Goal: Entertainment & Leisure: Consume media (video, audio)

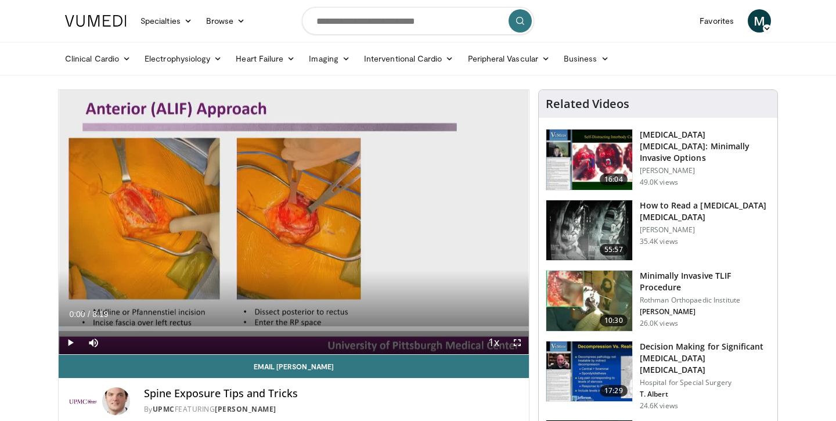
click at [67, 344] on span "Video Player" at bounding box center [70, 342] width 23 height 23
click at [519, 343] on span "Video Player" at bounding box center [516, 342] width 23 height 23
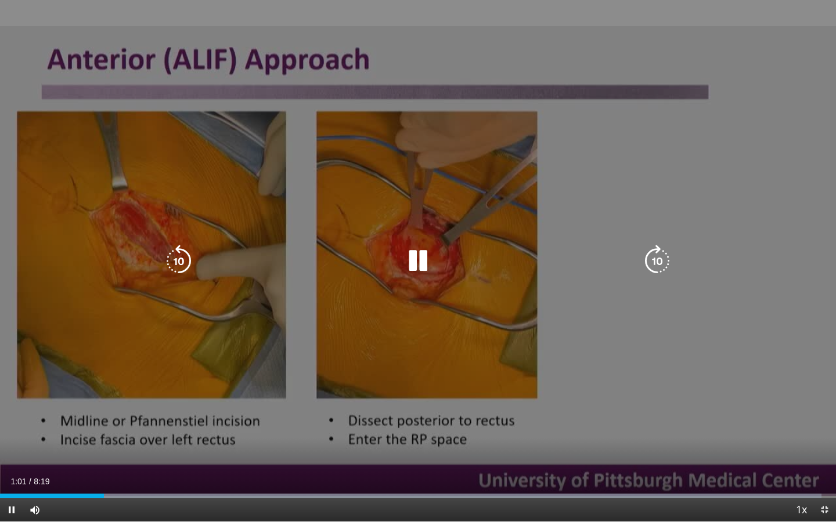
click at [409, 263] on icon "Video Player" at bounding box center [418, 261] width 32 height 32
click at [416, 257] on icon "Video Player" at bounding box center [418, 261] width 32 height 32
click at [434, 331] on div "10 seconds Tap to unmute" at bounding box center [418, 261] width 836 height 522
click at [420, 266] on icon "Video Player" at bounding box center [418, 261] width 32 height 32
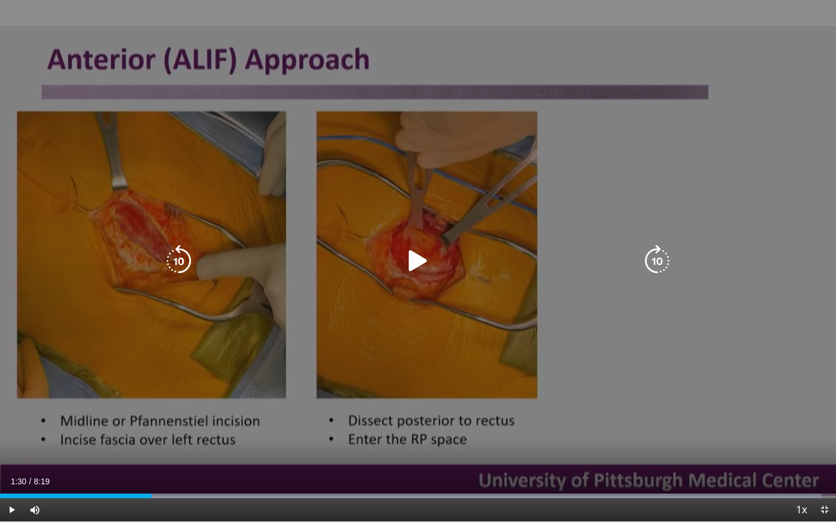
click at [425, 258] on icon "Video Player" at bounding box center [418, 261] width 32 height 32
click at [182, 254] on icon "Video Player" at bounding box center [178, 261] width 32 height 32
click at [418, 261] on icon "Video Player" at bounding box center [418, 261] width 32 height 32
click at [179, 248] on icon "Video Player" at bounding box center [178, 261] width 32 height 32
click at [411, 268] on icon "Video Player" at bounding box center [418, 261] width 32 height 32
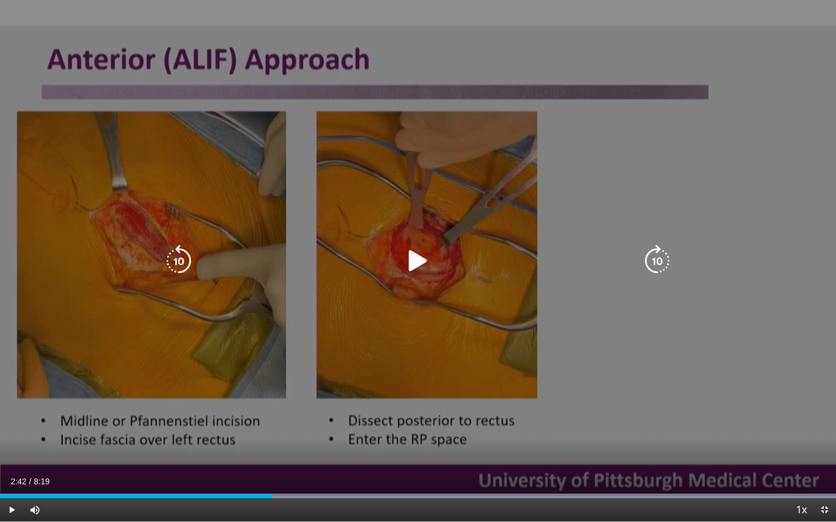
click at [416, 257] on icon "Video Player" at bounding box center [418, 261] width 32 height 32
click at [169, 257] on icon "Video Player" at bounding box center [178, 261] width 32 height 32
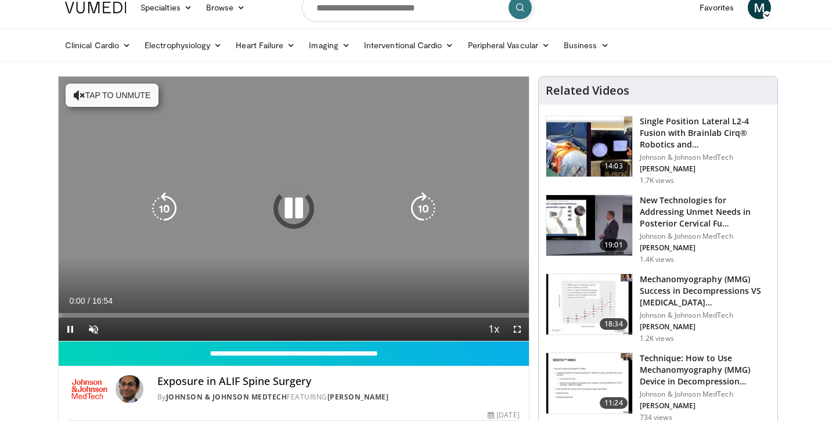
scroll to position [15, 0]
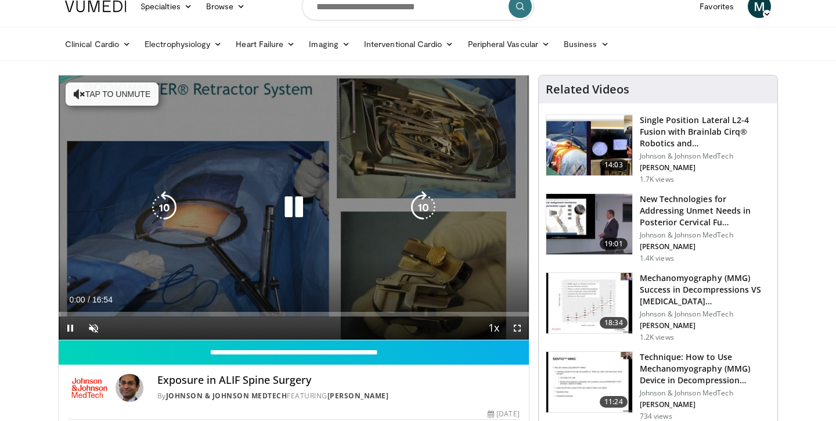
click at [99, 92] on button "Tap to unmute" at bounding box center [112, 93] width 93 height 23
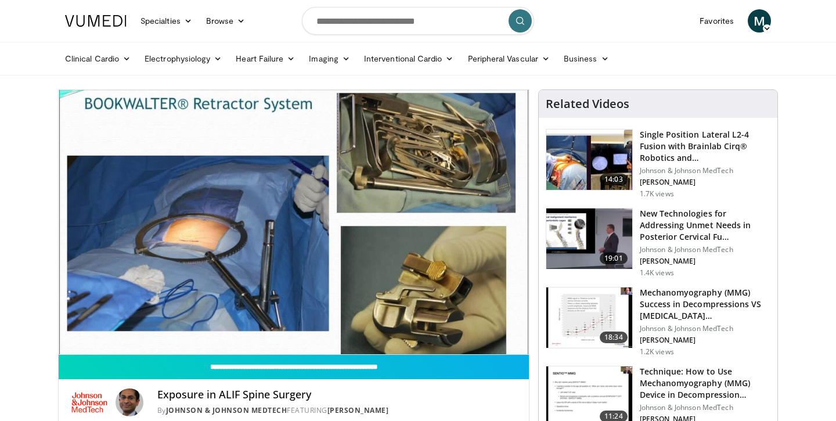
scroll to position [0, 0]
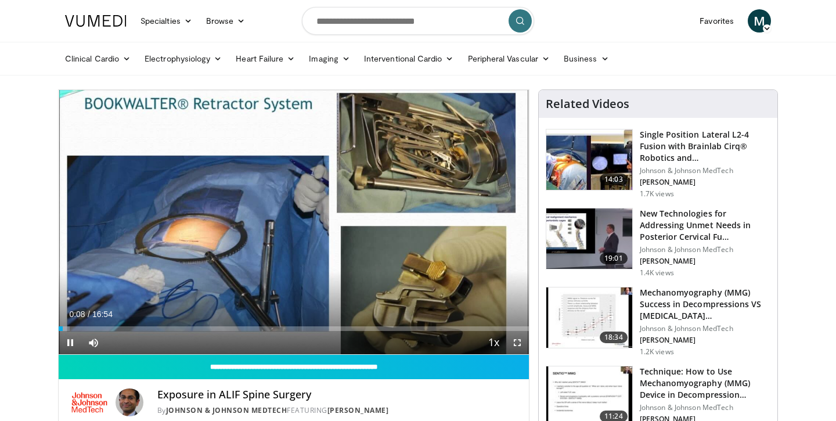
click at [521, 340] on span "Video Player" at bounding box center [516, 342] width 23 height 23
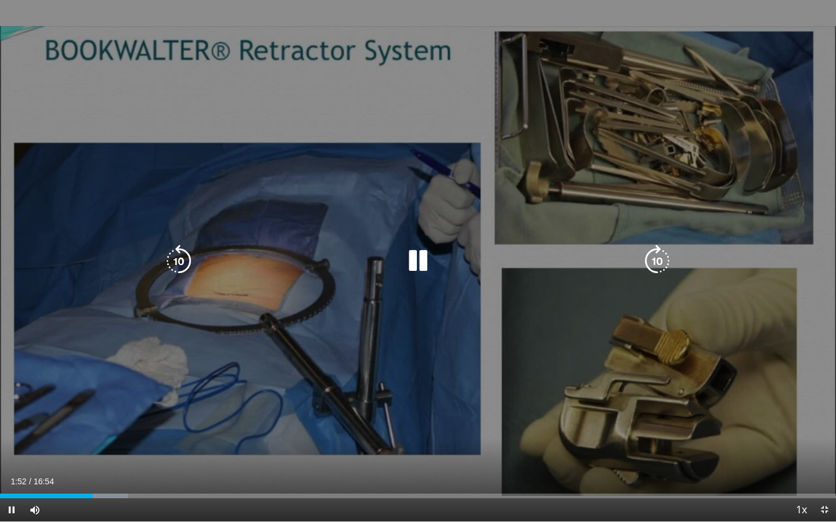
click at [187, 255] on icon "Video Player" at bounding box center [178, 261] width 32 height 32
click at [429, 263] on icon "Video Player" at bounding box center [418, 261] width 32 height 32
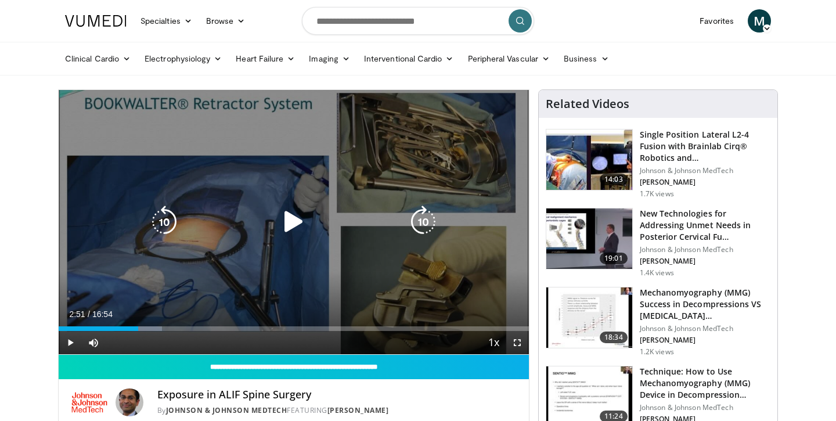
click at [293, 217] on icon "Video Player" at bounding box center [293, 221] width 32 height 32
click at [168, 217] on icon "Video Player" at bounding box center [164, 221] width 32 height 32
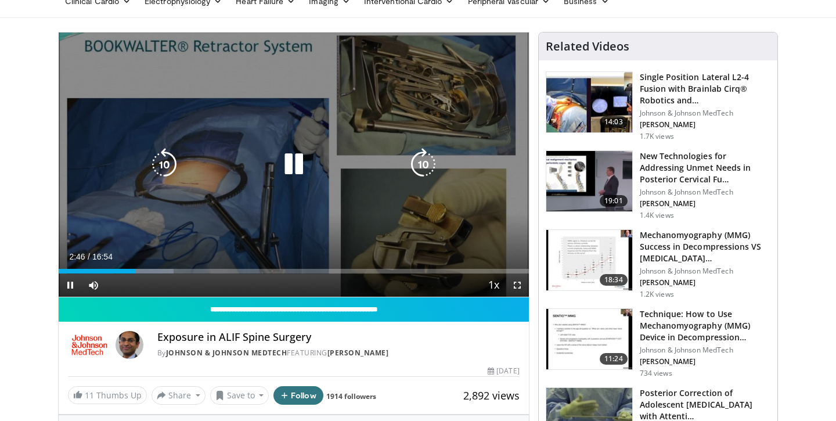
scroll to position [42, 0]
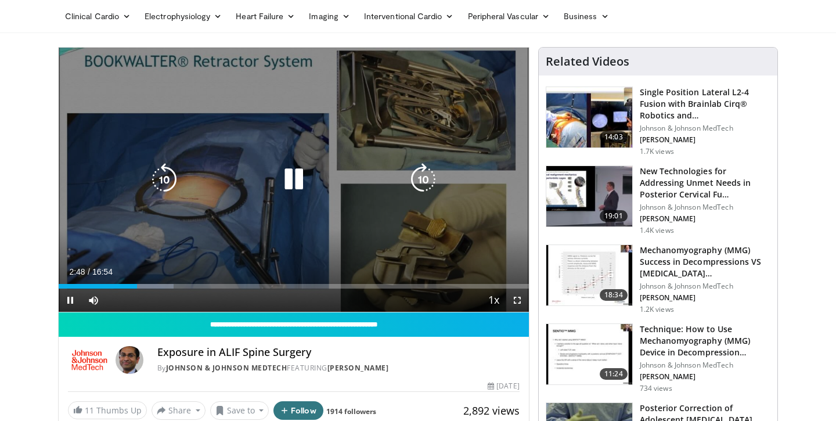
click at [165, 181] on icon "Video Player" at bounding box center [164, 179] width 32 height 32
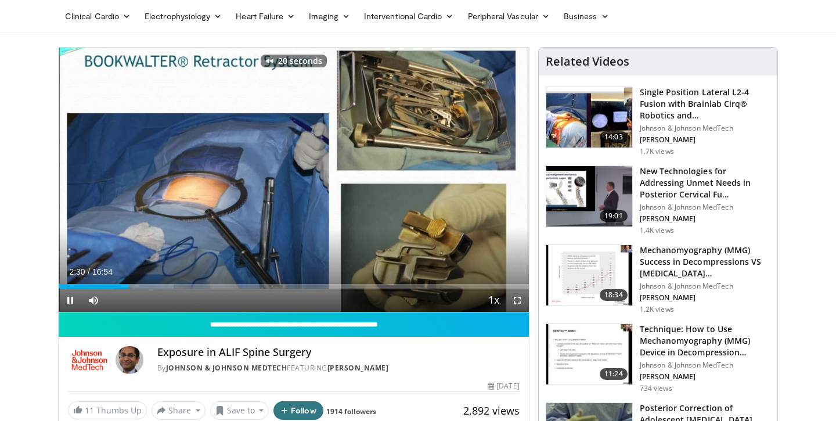
click at [510, 306] on span "Video Player" at bounding box center [516, 299] width 23 height 23
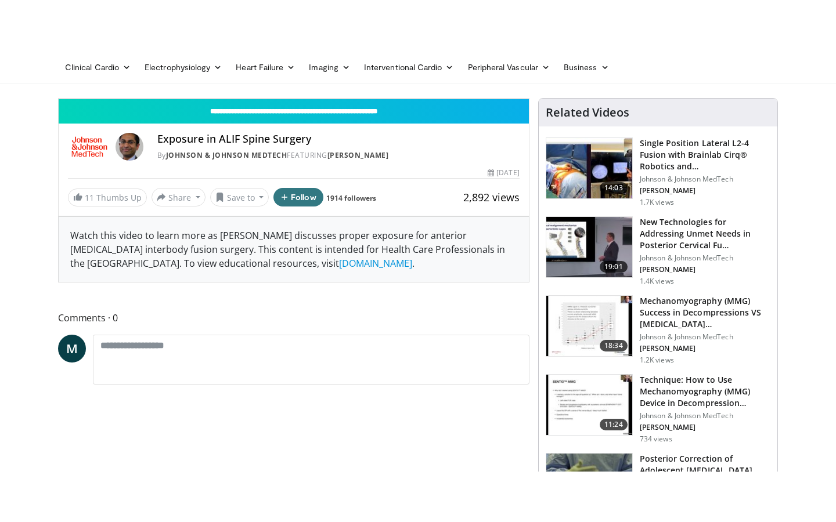
scroll to position [0, 0]
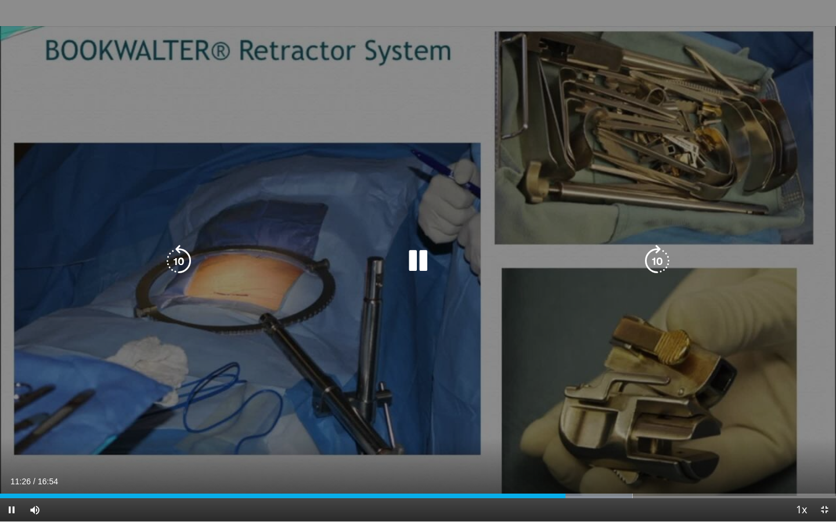
click at [416, 257] on icon "Video Player" at bounding box center [418, 261] width 32 height 32
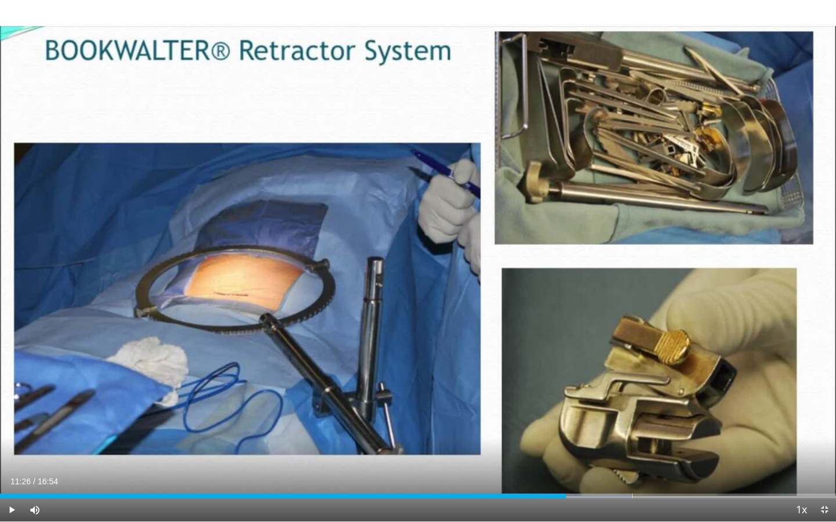
click at [416, 257] on div "10 seconds Tap to unmute" at bounding box center [418, 261] width 836 height 522
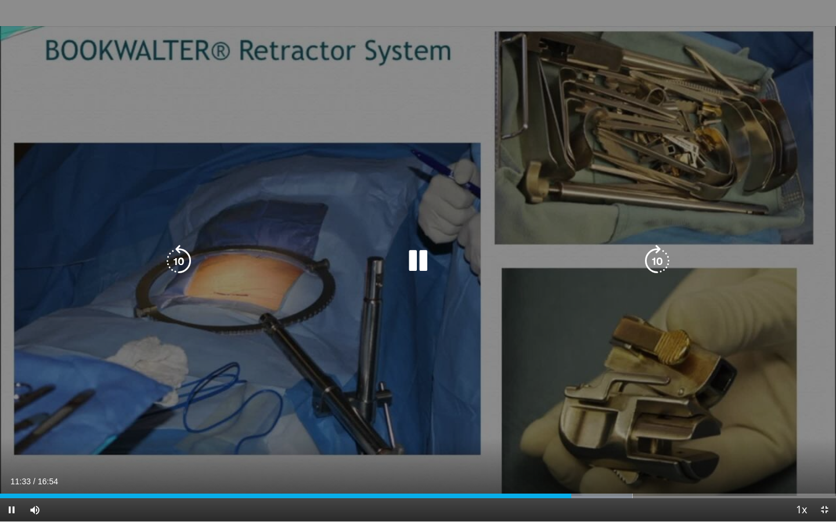
click at [183, 265] on icon "Video Player" at bounding box center [178, 261] width 32 height 32
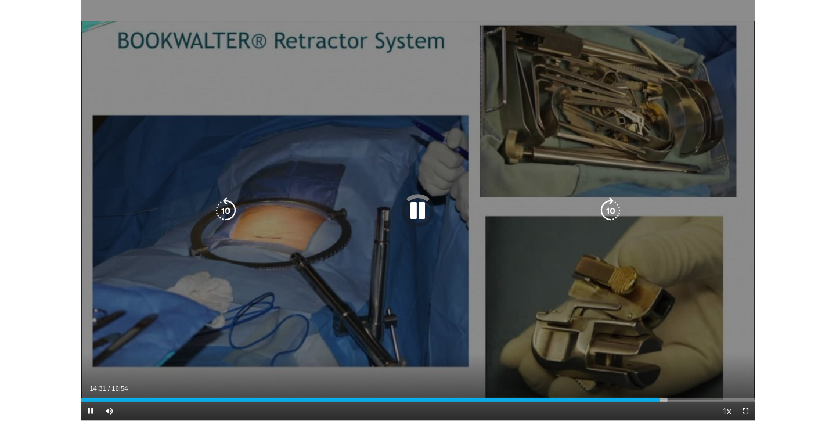
scroll to position [42, 0]
